Goal: Information Seeking & Learning: Learn about a topic

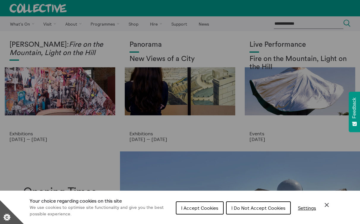
click at [209, 203] on button "I Accept Cookies" at bounding box center [200, 207] width 48 height 13
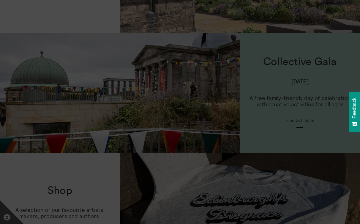
scroll to position [240, 0]
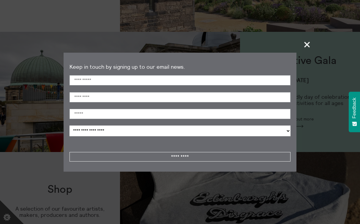
click at [308, 47] on span "+" at bounding box center [308, 45] width 18 height 18
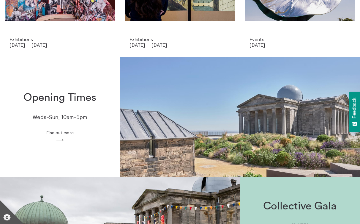
scroll to position [0, 0]
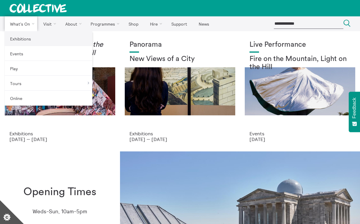
click at [24, 40] on link "Exhibitions" at bounding box center [49, 38] width 88 height 15
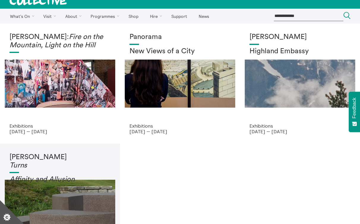
scroll to position [8, 0]
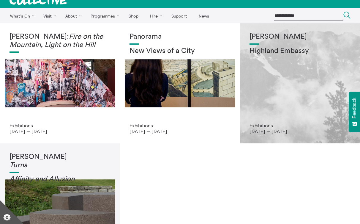
click at [291, 100] on div "Shen Xin Highland Embassy" at bounding box center [300, 78] width 101 height 90
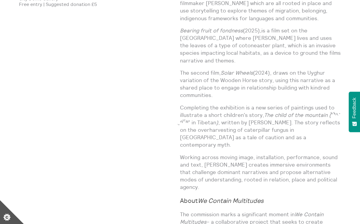
scroll to position [398, 0]
